Goal: Find specific page/section: Find specific page/section

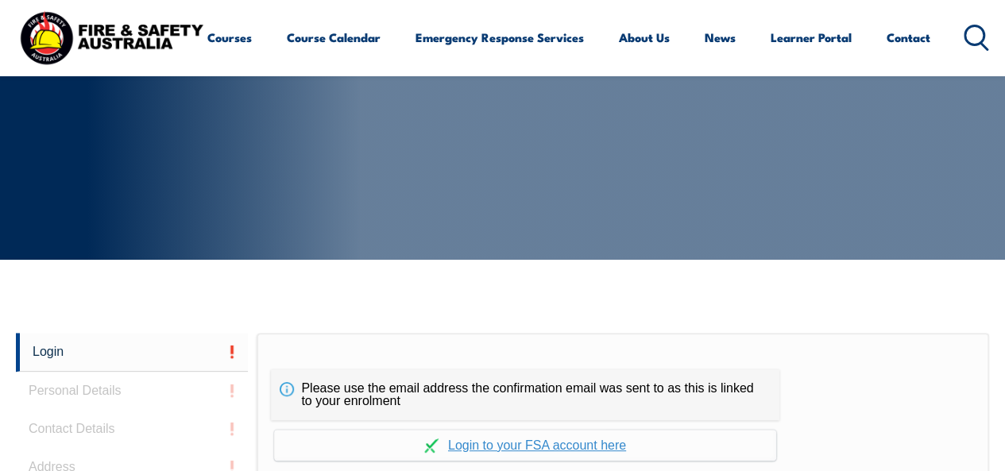
scroll to position [137, 0]
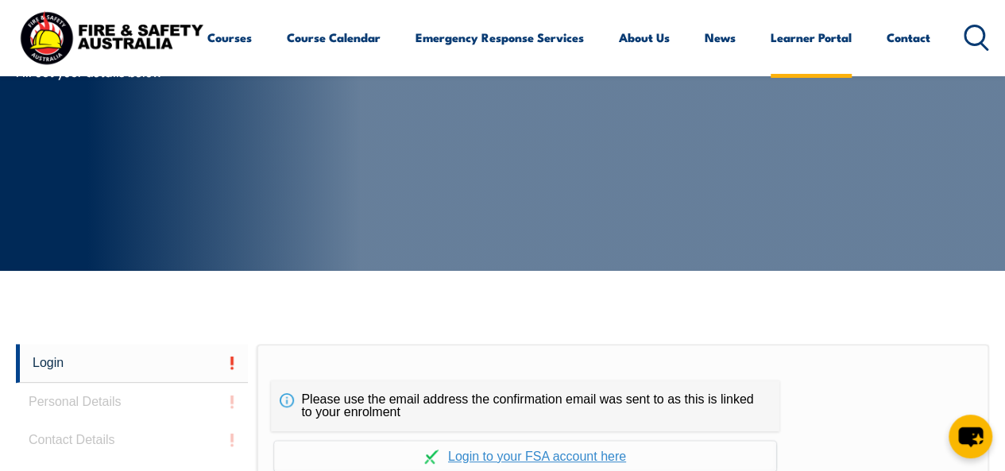
click at [771, 56] on link "Learner Portal" at bounding box center [811, 37] width 81 height 38
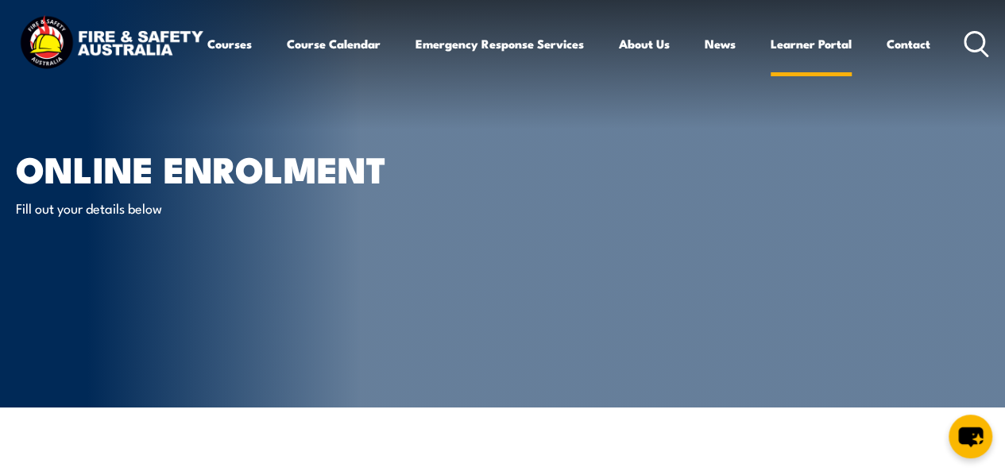
click at [771, 63] on link "Learner Portal" at bounding box center [811, 44] width 81 height 38
